Goal: Information Seeking & Learning: Learn about a topic

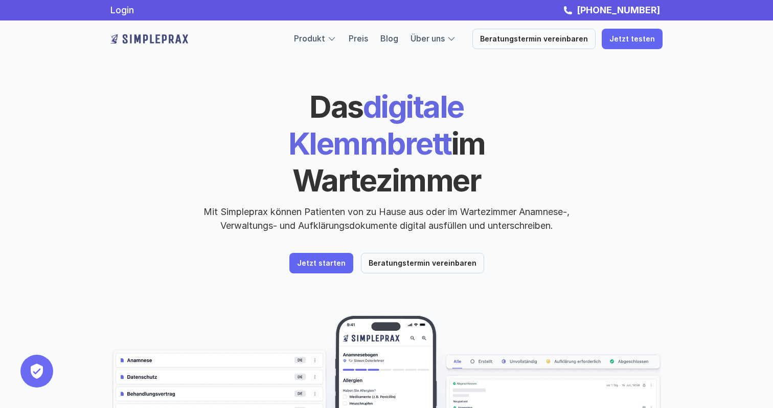
click at [157, 32] on img at bounding box center [149, 39] width 78 height 16
click at [383, 45] on div "Produkt Preis Blog Über uns" at bounding box center [375, 38] width 162 height 13
click at [367, 41] on link "Preis" at bounding box center [358, 38] width 19 height 10
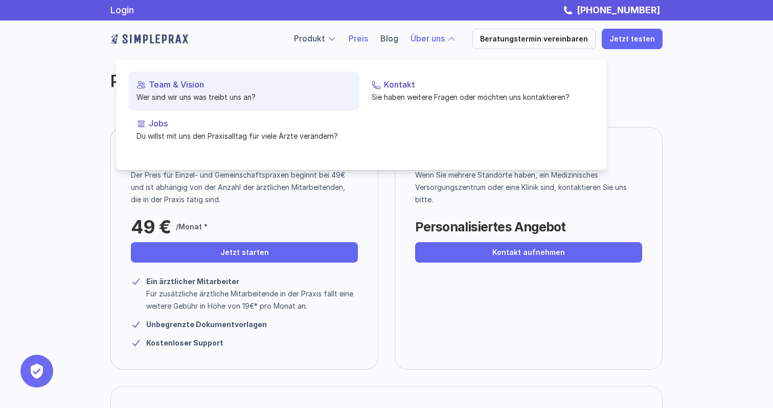
click at [245, 91] on link "Team & Vision Wer sind wir uns was treibt uns an?" at bounding box center [243, 91] width 231 height 39
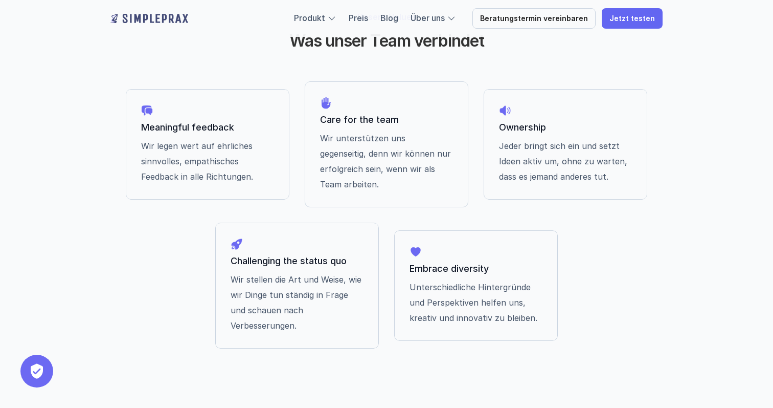
scroll to position [883, 0]
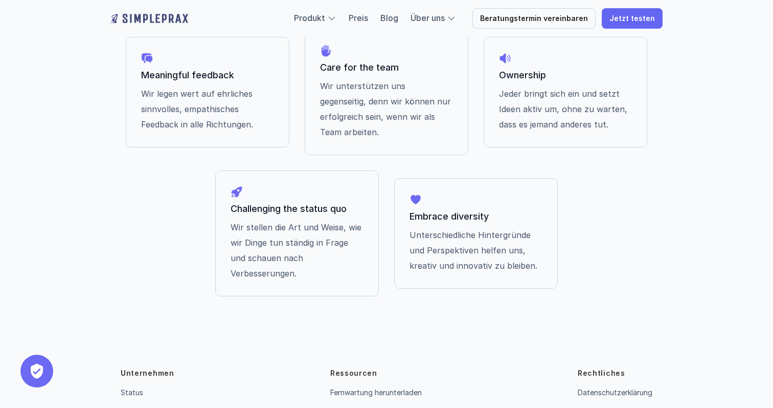
click at [585, 407] on link "Impressum" at bounding box center [595, 412] width 35 height 9
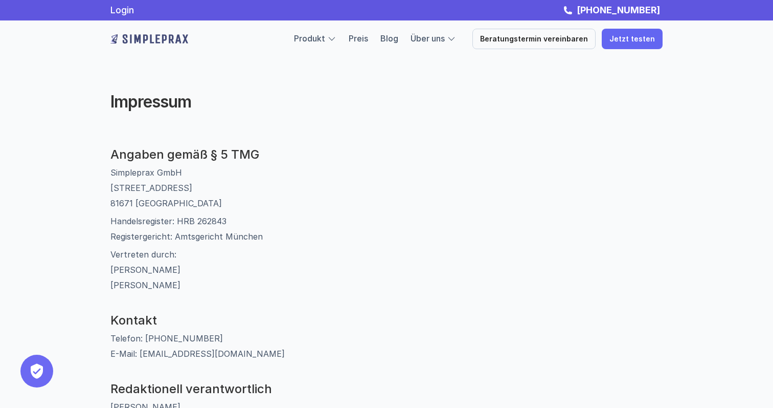
click at [129, 39] on img at bounding box center [149, 39] width 78 height 16
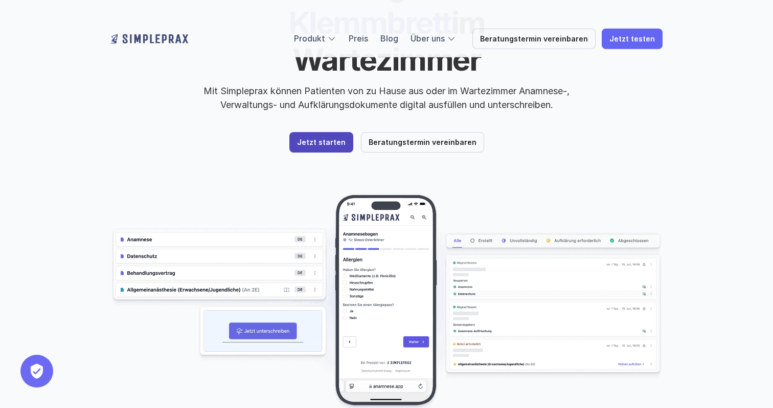
scroll to position [137, 0]
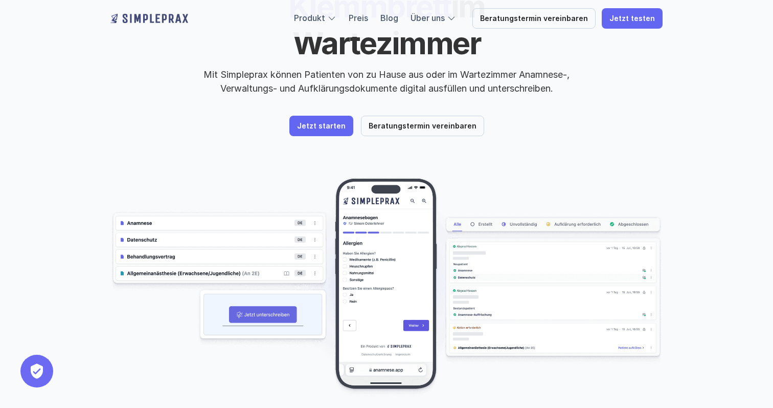
click at [315, 236] on img at bounding box center [386, 287] width 552 height 220
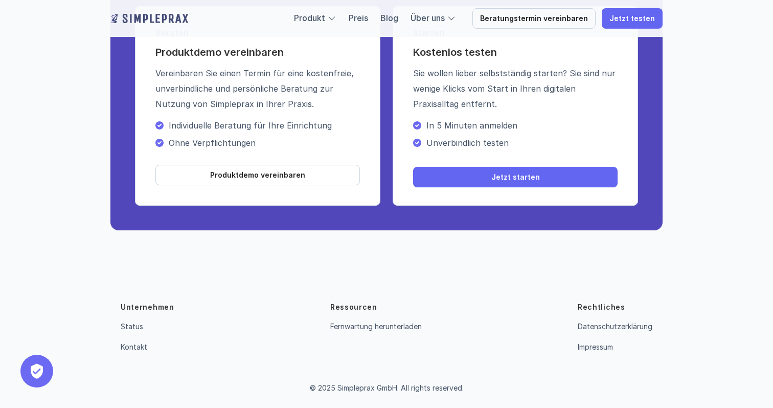
scroll to position [3699, 0]
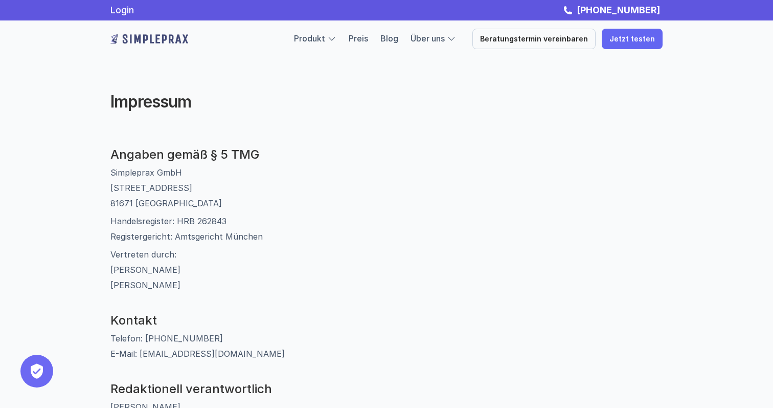
scroll to position [687, 0]
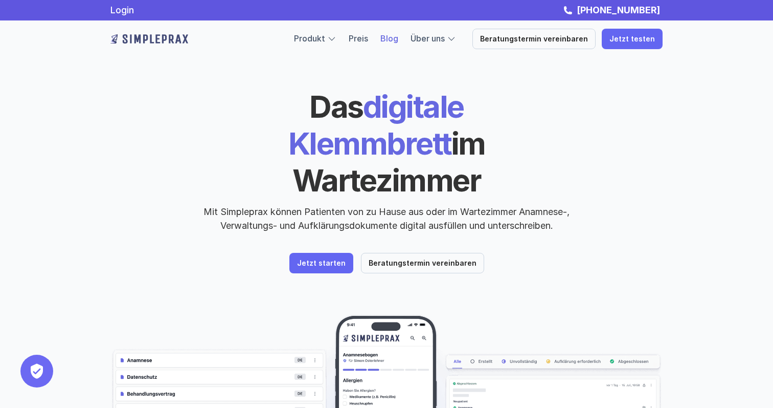
click at [399, 41] on link "Blog" at bounding box center [390, 38] width 18 height 10
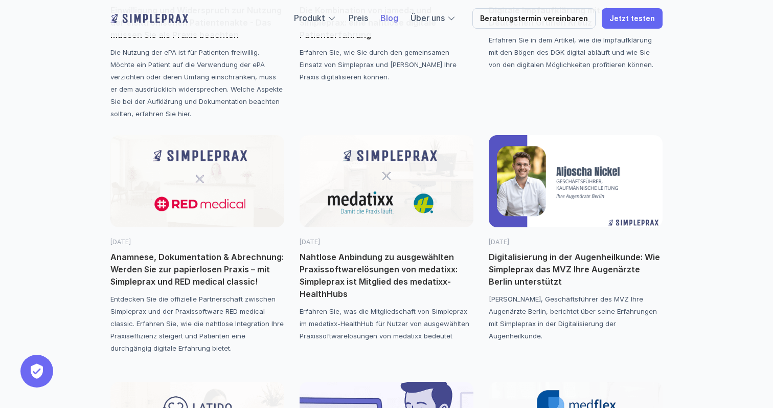
scroll to position [283, 0]
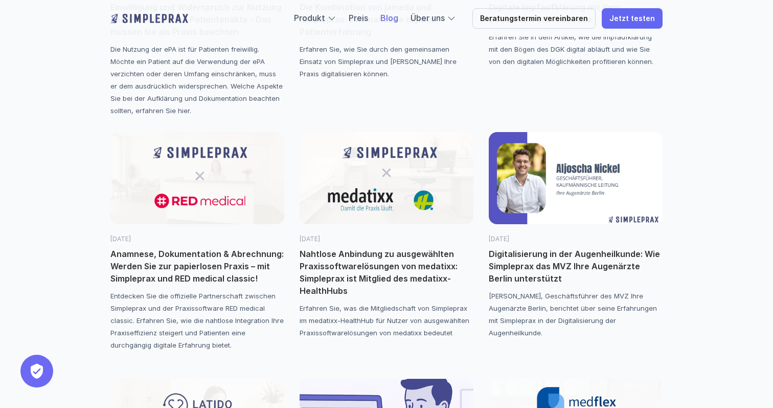
click at [519, 183] on img at bounding box center [576, 178] width 174 height 92
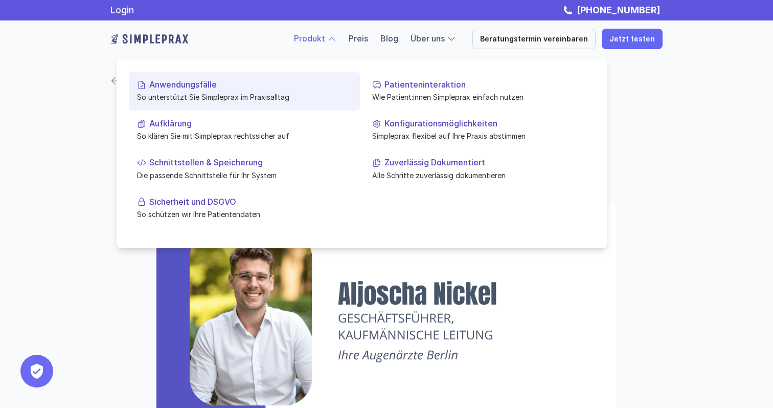
click at [249, 90] on link "Anwendungsfälle So unterstützt Sie Simpleprax im Praxisalltag" at bounding box center [244, 91] width 231 height 39
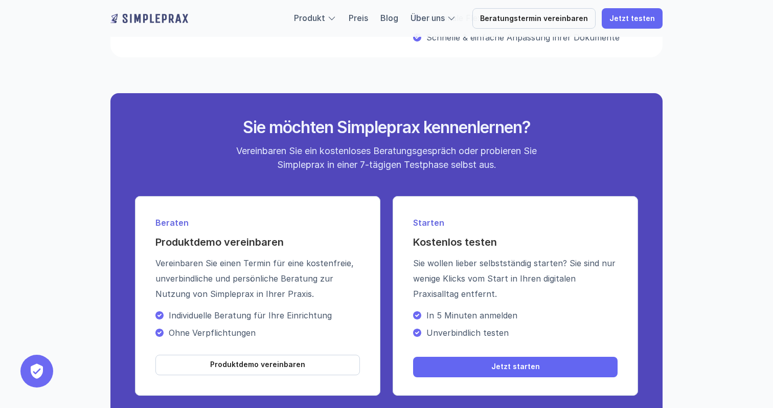
scroll to position [1500, 0]
